Goal: Transaction & Acquisition: Purchase product/service

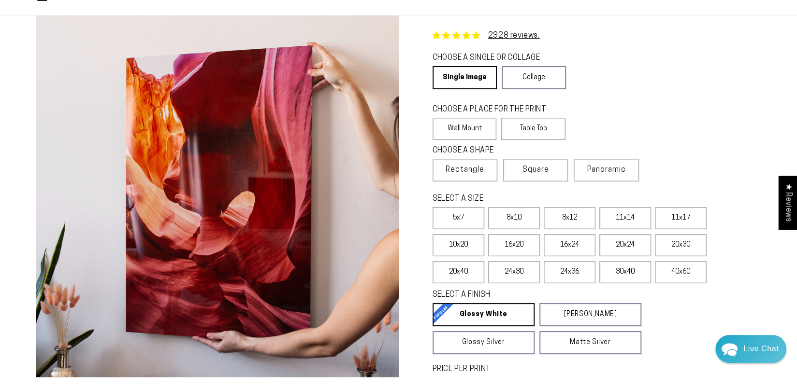
scroll to position [97, 0]
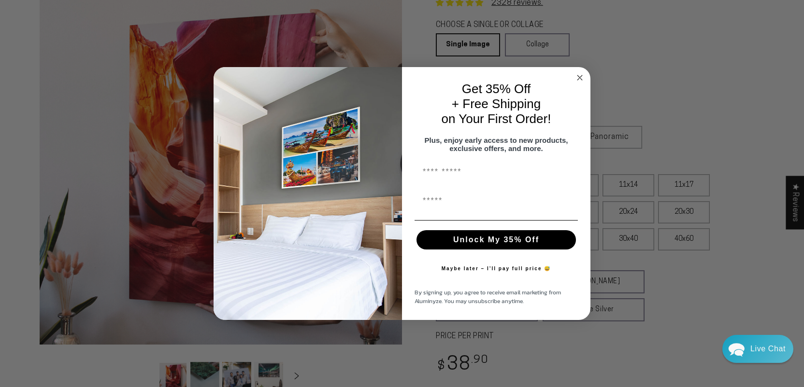
click at [580, 72] on circle "Close dialog" at bounding box center [579, 77] width 11 height 11
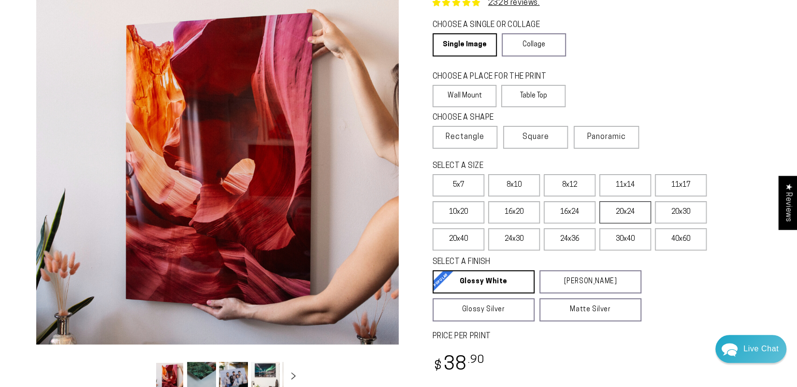
click at [621, 214] on label "20x24" at bounding box center [625, 212] width 52 height 22
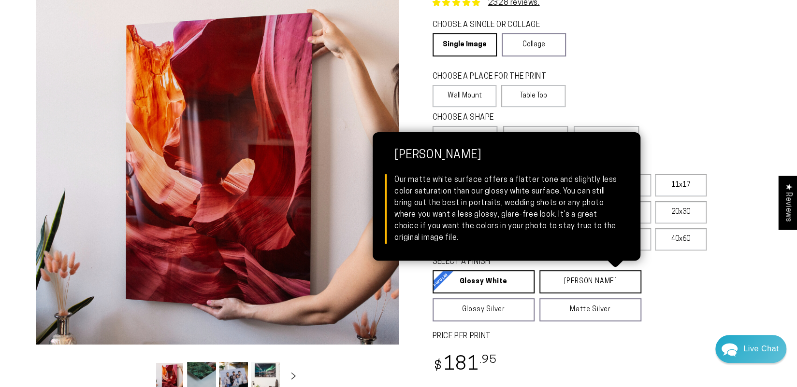
click at [563, 282] on link "[PERSON_NAME] Matte White Our matte white surface offers a flatter tone and sli…" at bounding box center [590, 282] width 102 height 23
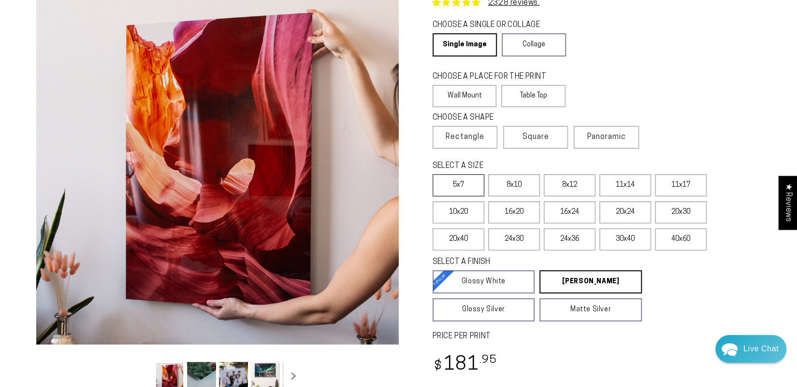
click at [451, 182] on label "5x7" at bounding box center [458, 185] width 52 height 22
click at [626, 188] on label "11x14" at bounding box center [625, 185] width 52 height 22
click at [515, 216] on label "16x20" at bounding box center [514, 212] width 52 height 22
